Goal: Information Seeking & Learning: Learn about a topic

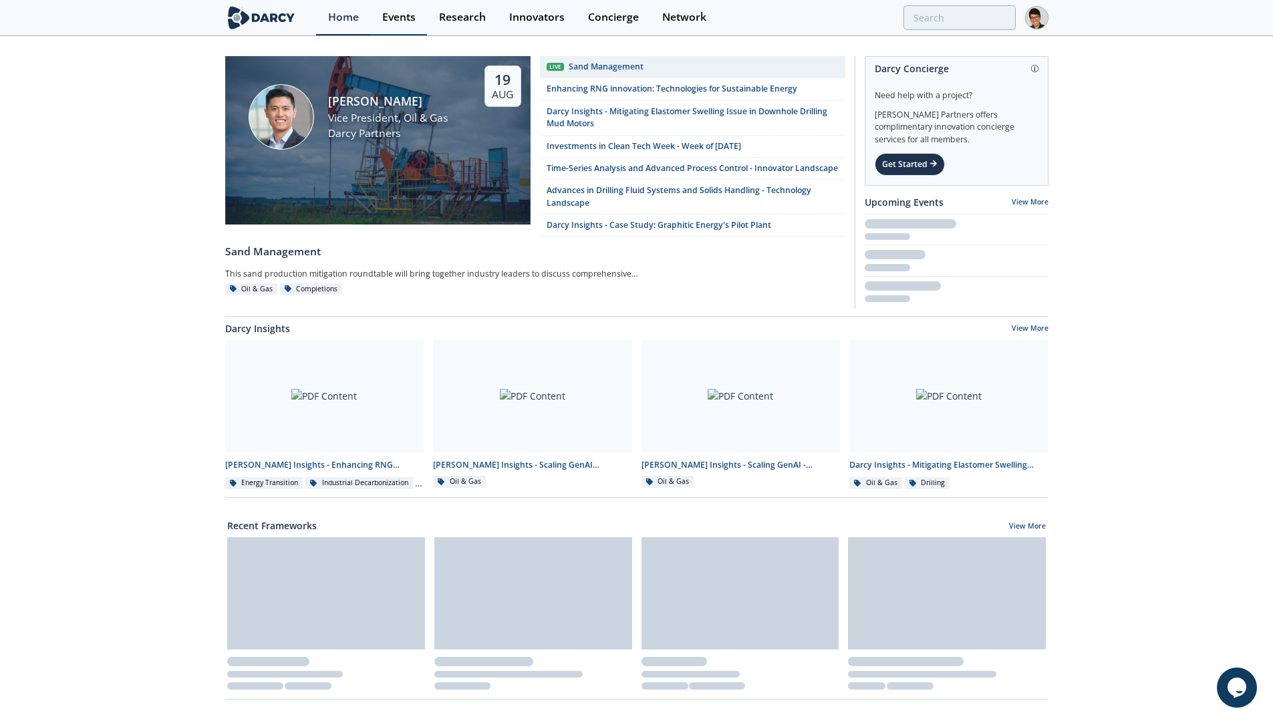
click at [409, 21] on div "Events" at bounding box center [398, 17] width 33 height 11
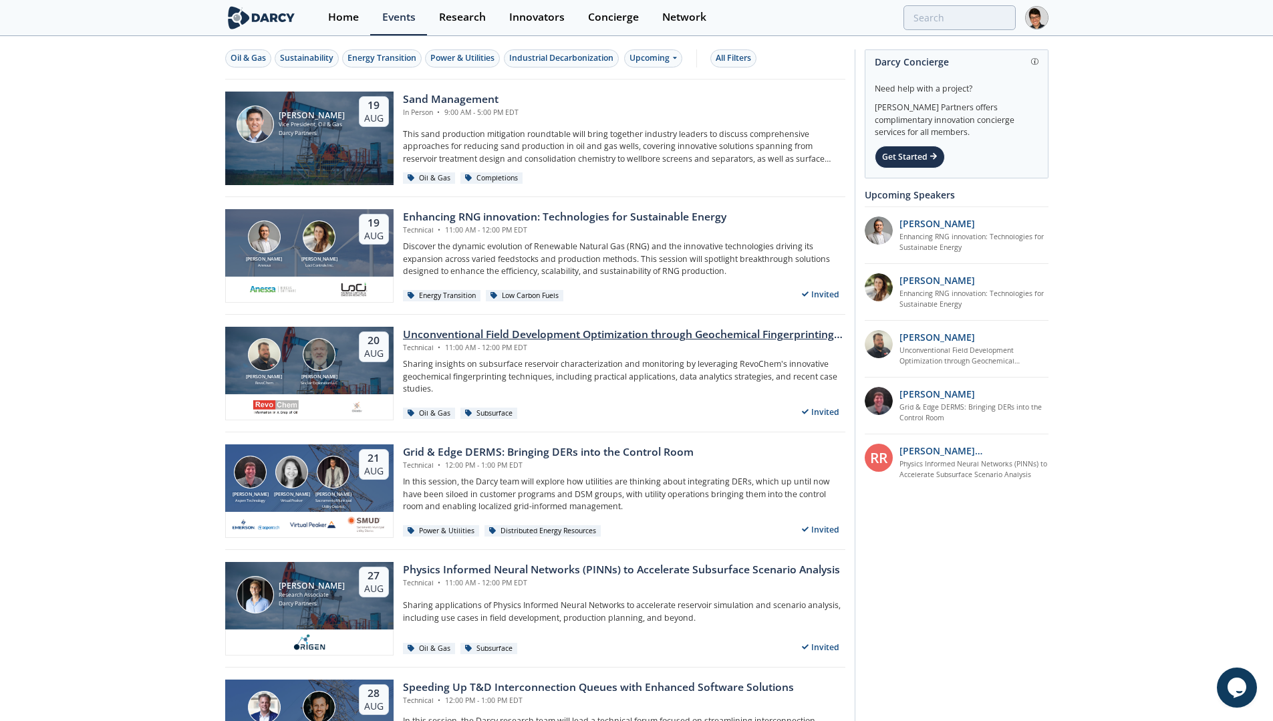
click at [453, 338] on div "Unconventional Field Development Optimization through Geochemical Fingerprintin…" at bounding box center [624, 335] width 443 height 16
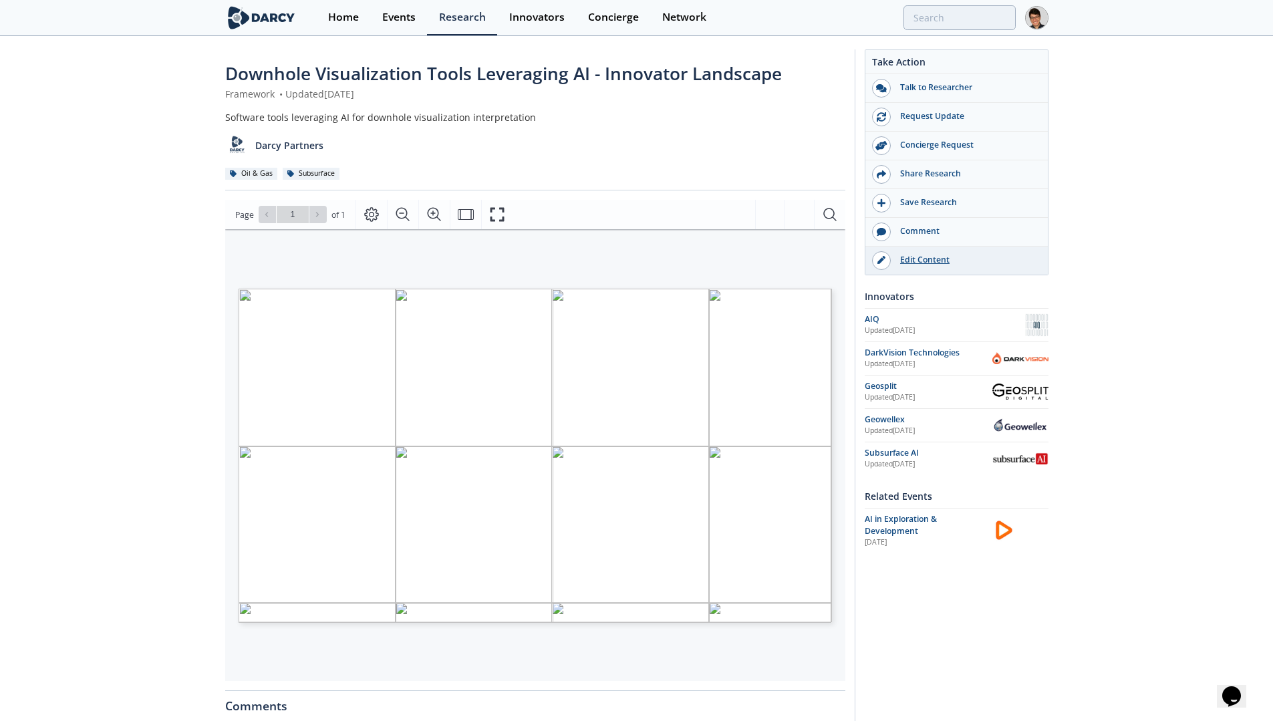
click at [930, 263] on div "Edit Content" at bounding box center [966, 260] width 150 height 12
